Goal: Navigation & Orientation: Understand site structure

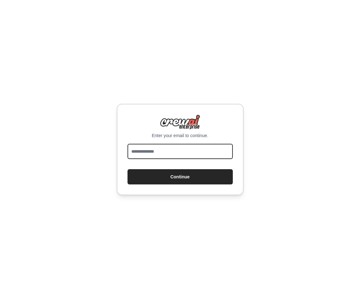
click at [164, 145] on input "email" at bounding box center [179, 151] width 105 height 15
type input "**********"
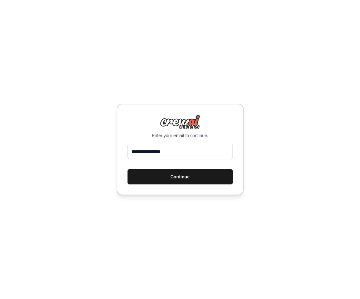
click at [176, 178] on button "Continue" at bounding box center [179, 176] width 105 height 15
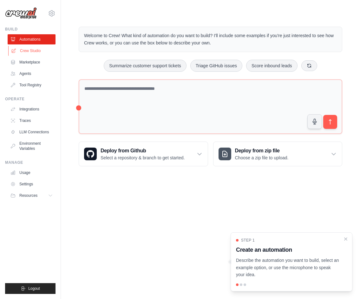
click at [41, 53] on link "Crew Studio" at bounding box center [32, 51] width 48 height 10
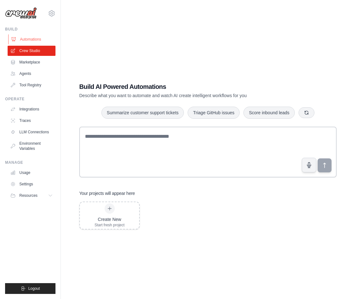
click at [28, 36] on link "Automations" at bounding box center [32, 39] width 48 height 10
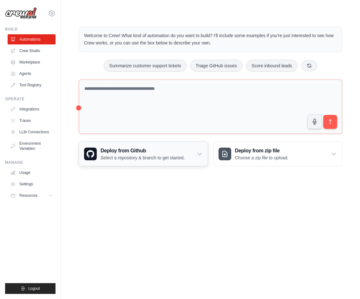
click at [129, 161] on div "Deploy from Github Select a repository & branch to get started." at bounding box center [143, 154] width 129 height 24
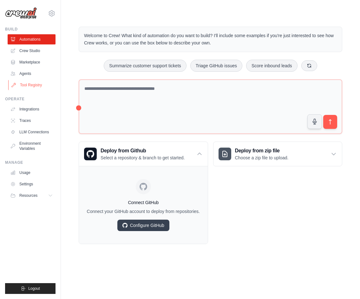
click at [35, 81] on link "Tool Registry" at bounding box center [32, 85] width 48 height 10
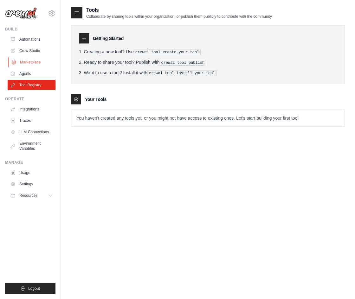
click at [29, 66] on link "Marketplace" at bounding box center [32, 62] width 48 height 10
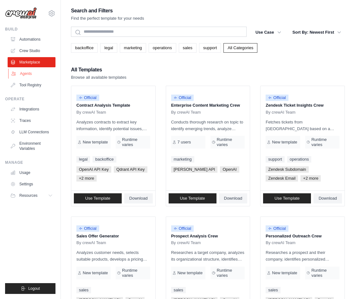
click at [24, 71] on link "Agents" at bounding box center [32, 73] width 48 height 10
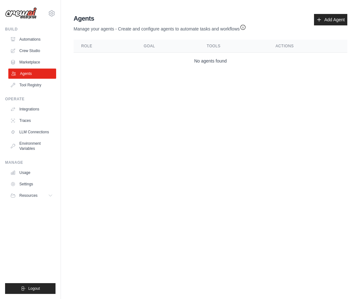
click at [24, 78] on link "Agents" at bounding box center [32, 73] width 48 height 10
click at [24, 82] on link "Tool Registry" at bounding box center [32, 85] width 48 height 10
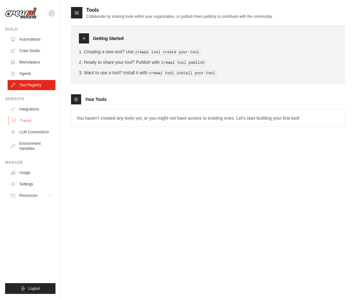
click at [29, 125] on link "Traces" at bounding box center [32, 120] width 48 height 10
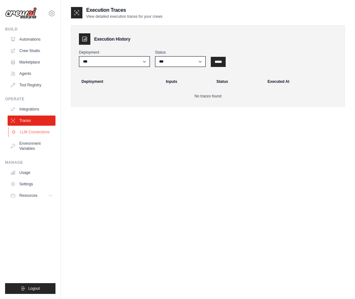
click at [35, 132] on link "LLM Connections" at bounding box center [32, 132] width 48 height 10
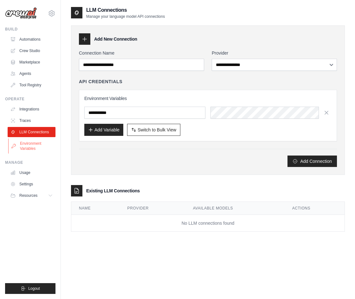
click at [34, 143] on link "Environment Variables" at bounding box center [32, 145] width 48 height 15
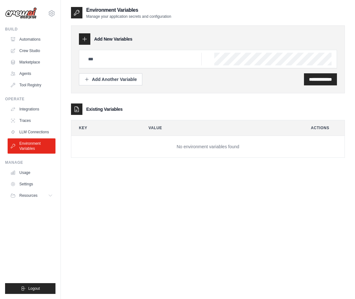
click at [32, 162] on div "Manage" at bounding box center [30, 162] width 50 height 5
click at [32, 170] on link "Usage" at bounding box center [32, 172] width 48 height 10
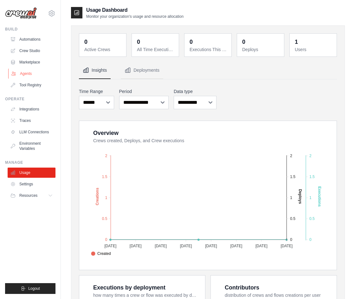
click at [27, 77] on link "Agents" at bounding box center [32, 73] width 48 height 10
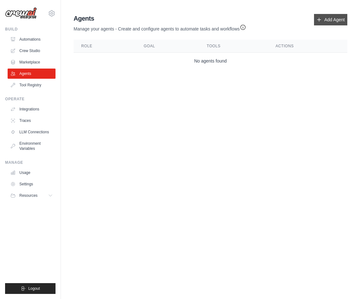
click at [335, 20] on link "Add Agent" at bounding box center [330, 19] width 33 height 11
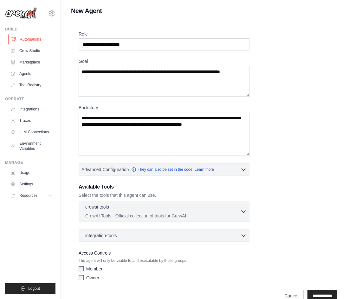
click at [29, 42] on link "Automations" at bounding box center [32, 39] width 48 height 10
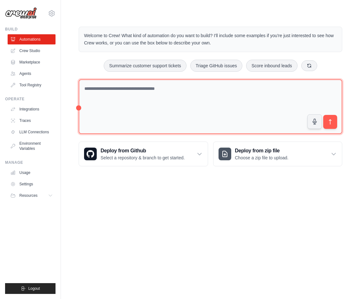
click at [166, 100] on textarea at bounding box center [210, 106] width 263 height 55
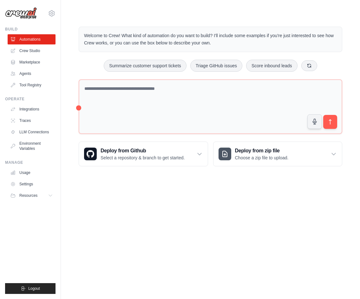
click at [57, 7] on div "prsnlfyi@gmail.com Settings Build Automations Crew Studio Marketplace" at bounding box center [30, 149] width 61 height 299
click at [52, 12] on icon at bounding box center [52, 14] width 8 height 8
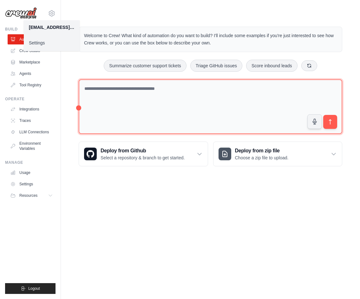
click at [142, 108] on textarea at bounding box center [210, 106] width 263 height 55
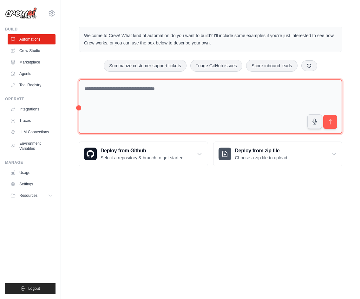
click at [160, 90] on textarea at bounding box center [210, 106] width 263 height 55
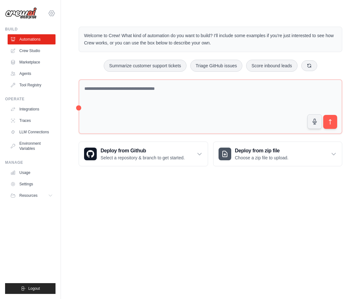
click at [51, 14] on icon at bounding box center [52, 14] width 8 height 8
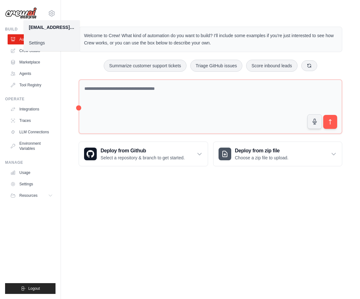
click at [41, 42] on link "Settings" at bounding box center [52, 42] width 56 height 11
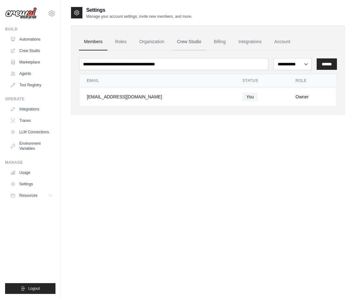
click at [187, 47] on link "Crew Studio" at bounding box center [189, 41] width 34 height 17
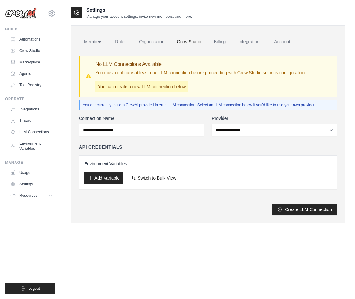
click at [212, 45] on link "Billing" at bounding box center [220, 41] width 22 height 17
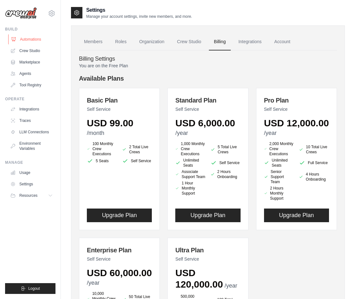
click at [43, 38] on link "Automations" at bounding box center [32, 39] width 48 height 10
